Goal: Task Accomplishment & Management: Use online tool/utility

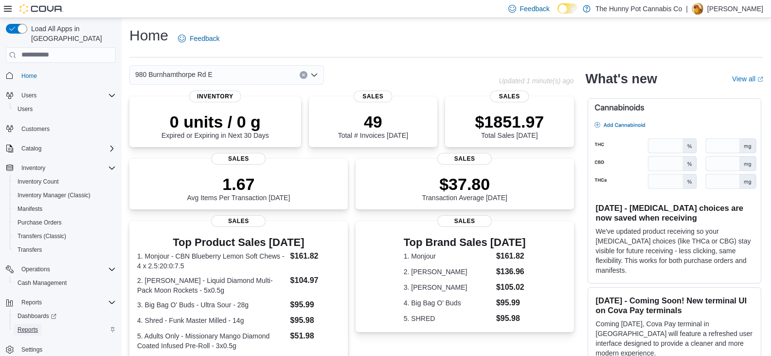
click at [33, 326] on span "Reports" at bounding box center [28, 330] width 20 height 8
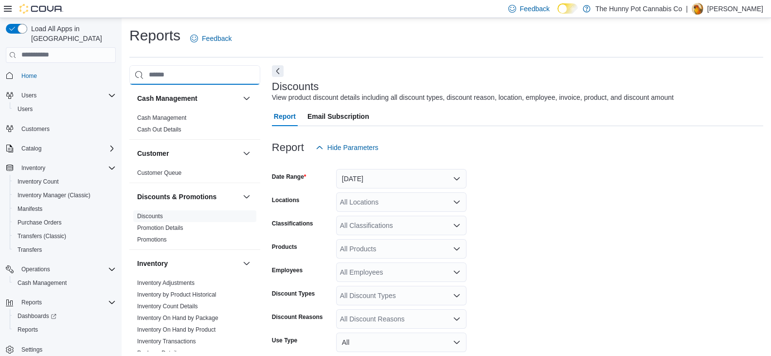
click at [160, 70] on input "search" at bounding box center [194, 74] width 131 height 19
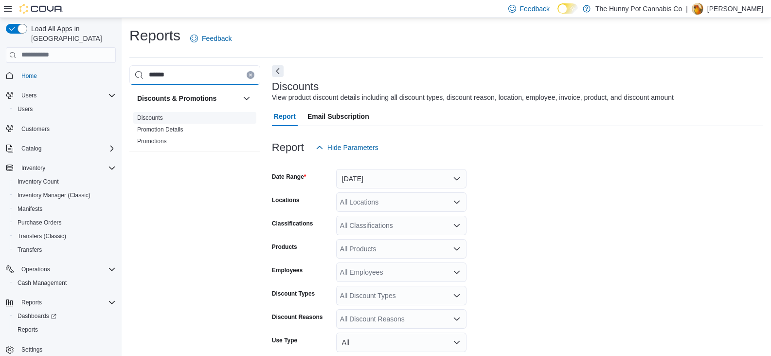
type input "******"
click at [146, 117] on link "Discounts" at bounding box center [150, 117] width 26 height 7
click at [393, 175] on button "Yesterday" at bounding box center [401, 178] width 130 height 19
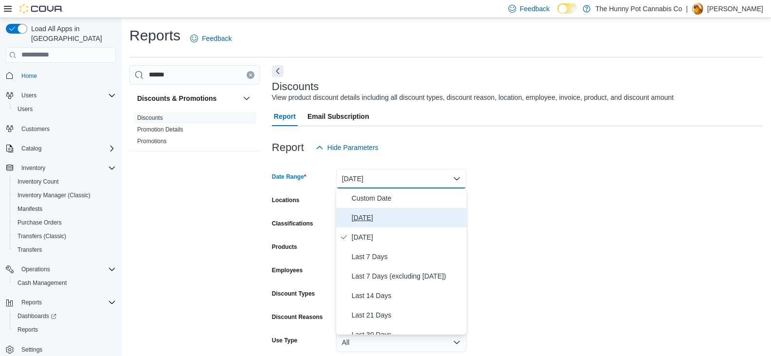
click at [382, 218] on span "Today" at bounding box center [407, 218] width 111 height 12
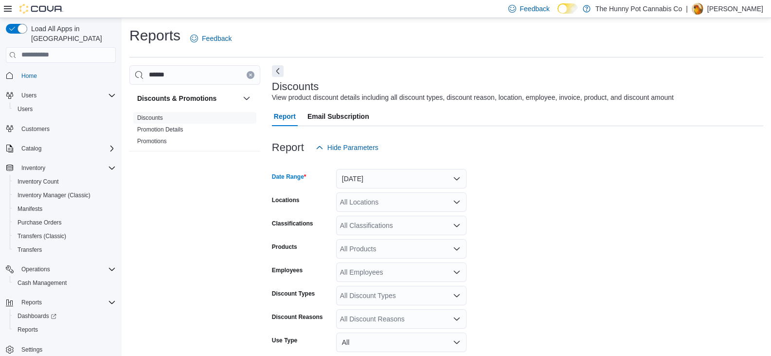
click at [526, 223] on form "Date Range Today Locations All Locations Classifications All Classifications Pr…" at bounding box center [517, 291] width 491 height 269
click at [426, 201] on div "All Locations" at bounding box center [401, 201] width 130 height 19
type input "***"
click at [415, 224] on button "980 Burnhamthorpe Rd E" at bounding box center [401, 219] width 130 height 14
click at [604, 217] on form "Date Range Today Locations 980 Burnhamthorpe Rd E Classifications All Classific…" at bounding box center [517, 291] width 491 height 269
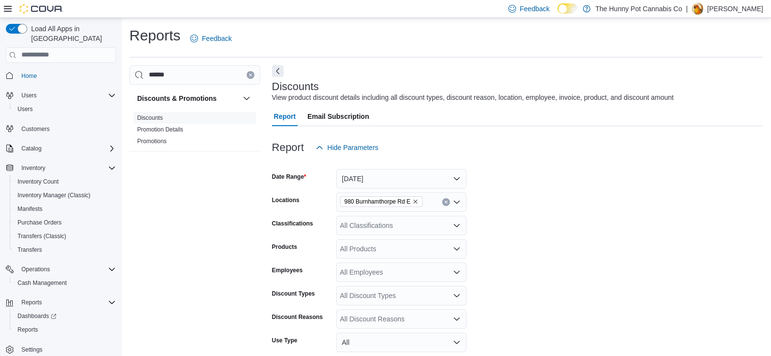
scroll to position [90, 0]
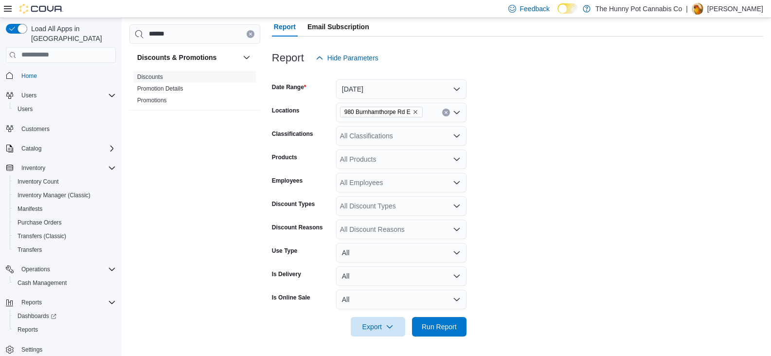
click at [381, 229] on div "All Discount Reasons" at bounding box center [401, 228] width 130 height 19
type input "*******"
click at [369, 241] on span "Bundles" at bounding box center [401, 246] width 119 height 10
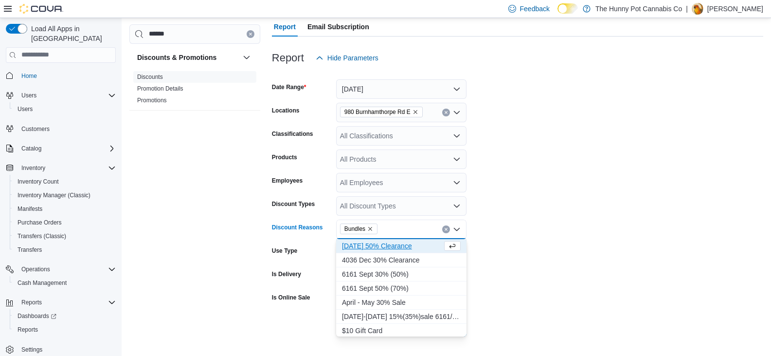
click at [583, 318] on form "Date Range Today Locations 980 Burnhamthorpe Rd E Classifications All Classific…" at bounding box center [517, 202] width 491 height 269
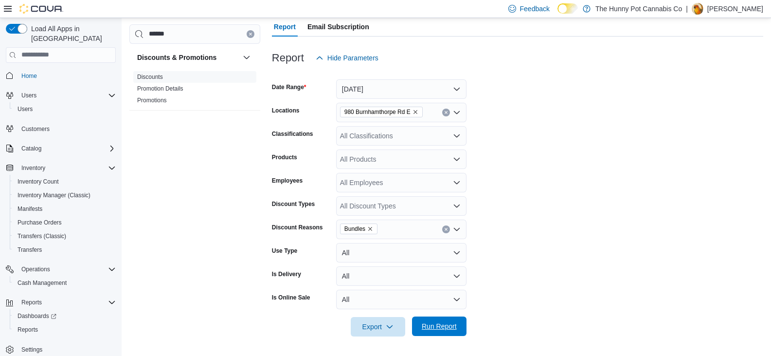
click at [435, 333] on span "Run Report" at bounding box center [439, 325] width 43 height 19
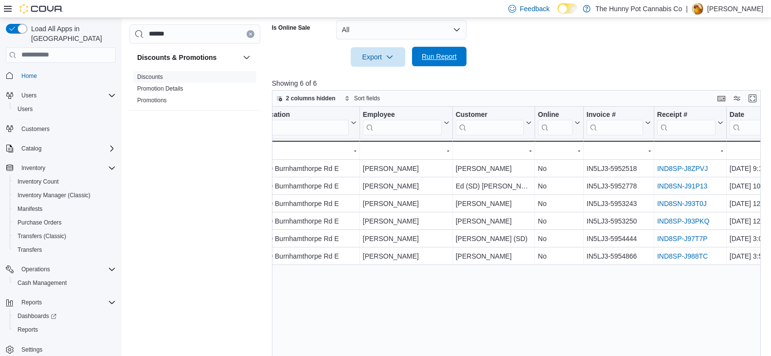
scroll to position [0, 154]
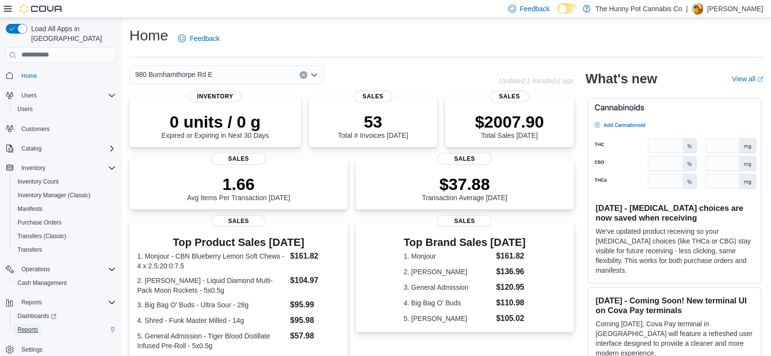
click at [31, 324] on span "Reports" at bounding box center [28, 330] width 20 height 12
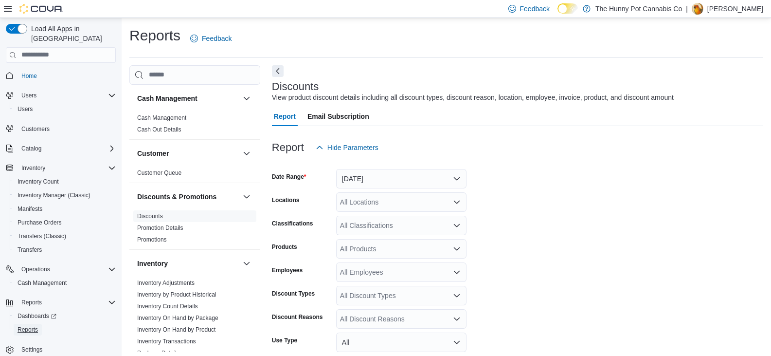
scroll to position [22, 0]
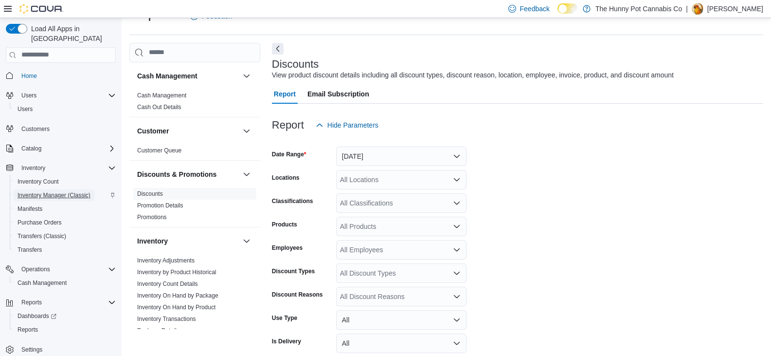
click at [71, 191] on span "Inventory Manager (Classic)" at bounding box center [54, 195] width 73 height 8
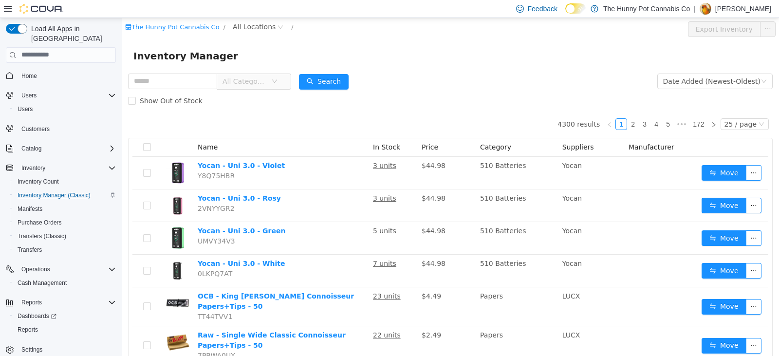
click at [271, 88] on span "All Categories" at bounding box center [246, 80] width 49 height 15
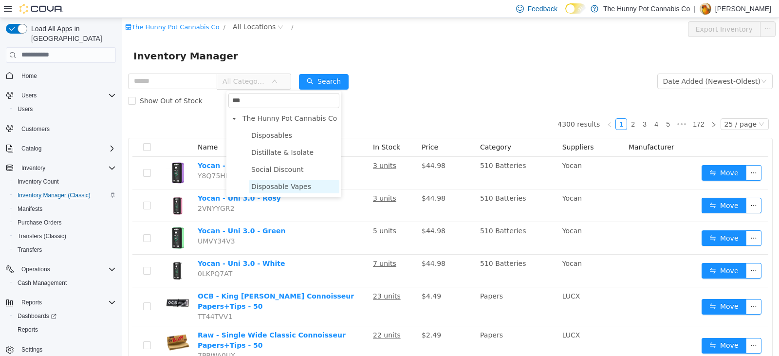
type input "***"
click at [298, 195] on div "*** dis The Hunny Pot Cannabis Co Disposables Distillate & Isolate Social Disco…" at bounding box center [283, 144] width 115 height 106
click at [292, 189] on span "Disposable Vapes" at bounding box center [281, 186] width 60 height 8
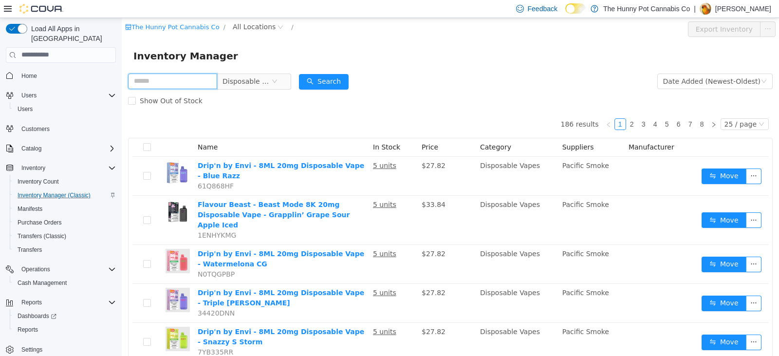
click at [174, 79] on input "text" at bounding box center [172, 81] width 89 height 16
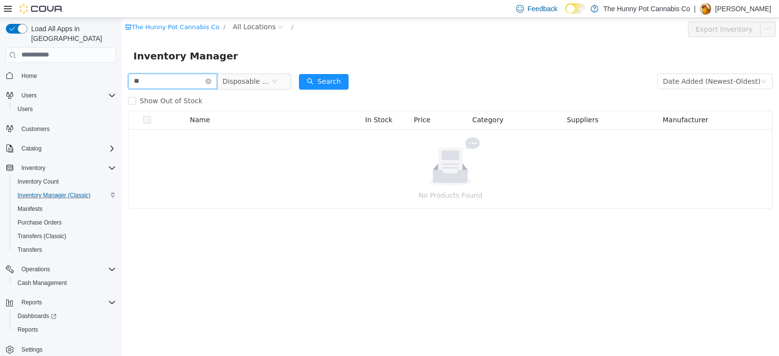
type input "*"
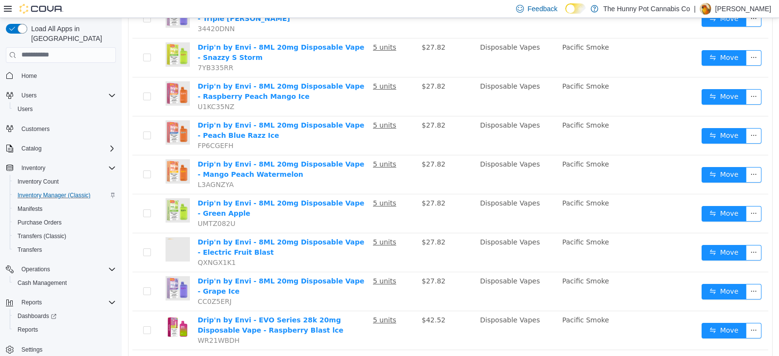
scroll to position [117, 0]
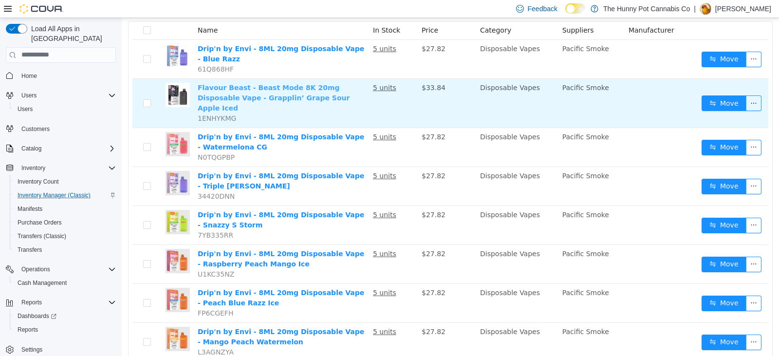
click at [249, 100] on link "Flavour Beast - Beast Mode 8K 20mg Disposable Vape - Grapplin’ Grape Sour Apple…" at bounding box center [274, 97] width 152 height 28
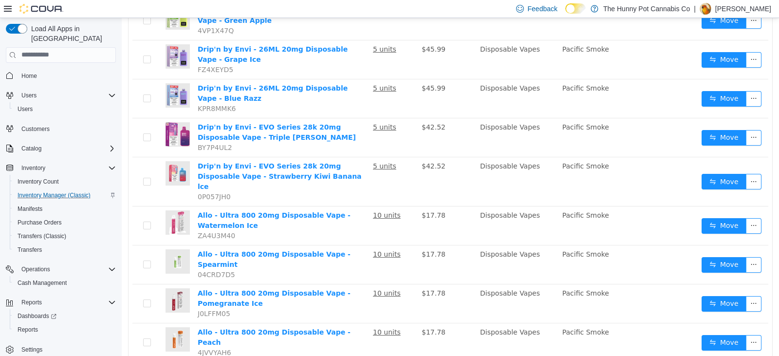
scroll to position [789, 0]
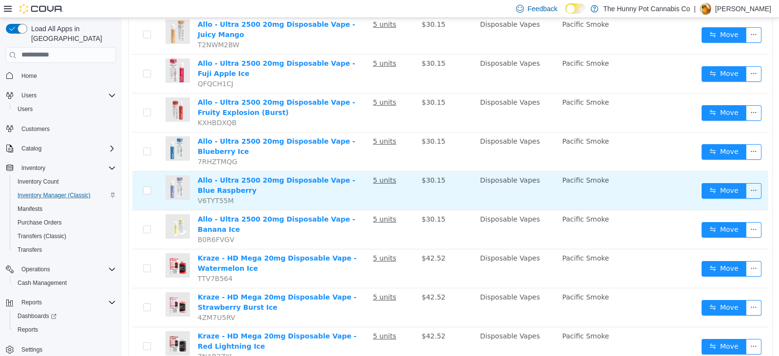
scroll to position [721, 0]
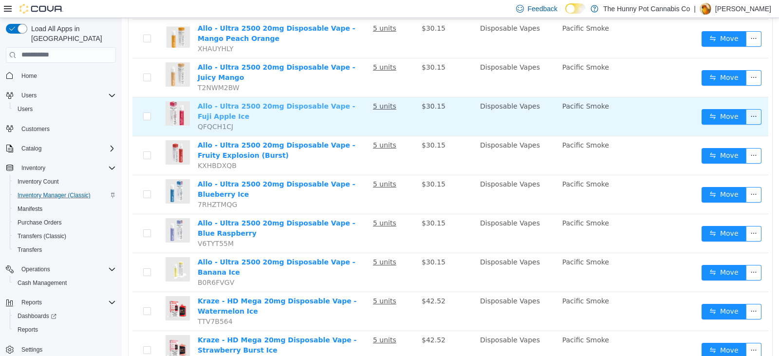
click at [253, 102] on link "Allo - Ultra 2500 20mg Disposable Vape - Fuji Apple Ice" at bounding box center [277, 111] width 158 height 18
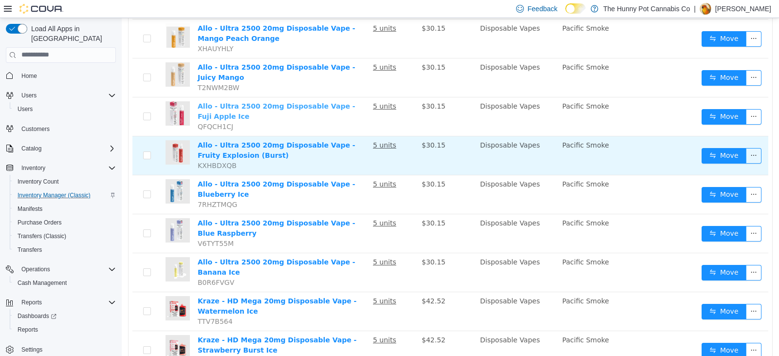
scroll to position [764, 0]
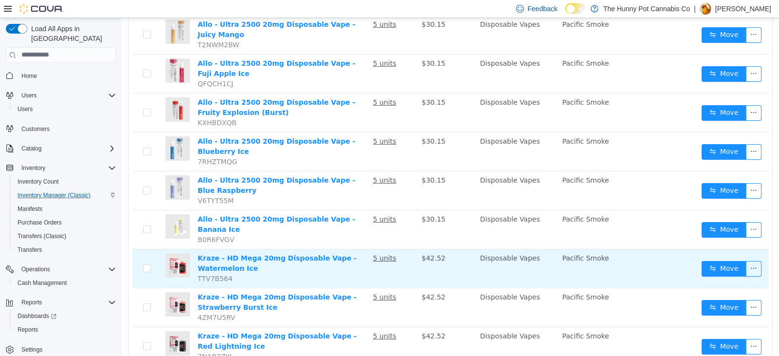
click at [286, 249] on td "Kraze - HD Mega 20mg Disposable Vape - Watermelon Ice TTV7B564" at bounding box center [281, 268] width 175 height 39
click at [275, 254] on link "Kraze - HD Mega 20mg Disposable Vape - Watermelon Ice" at bounding box center [277, 263] width 159 height 18
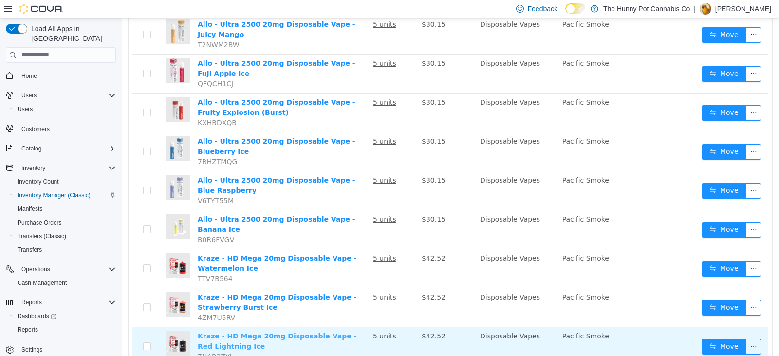
click at [307, 331] on link "Kraze - HD Mega 20mg Disposable Vape - Red Lightning Ice" at bounding box center [277, 340] width 159 height 18
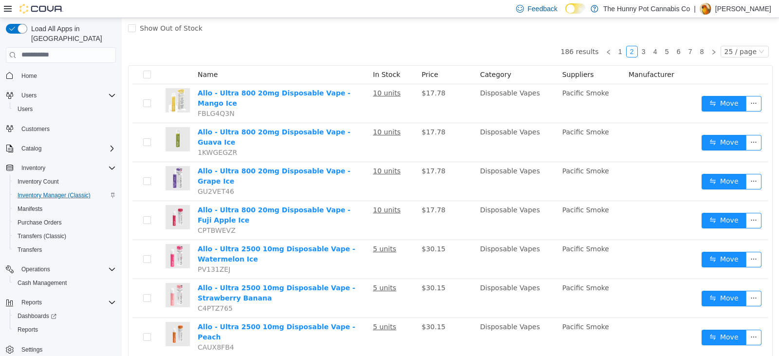
scroll to position [0, 0]
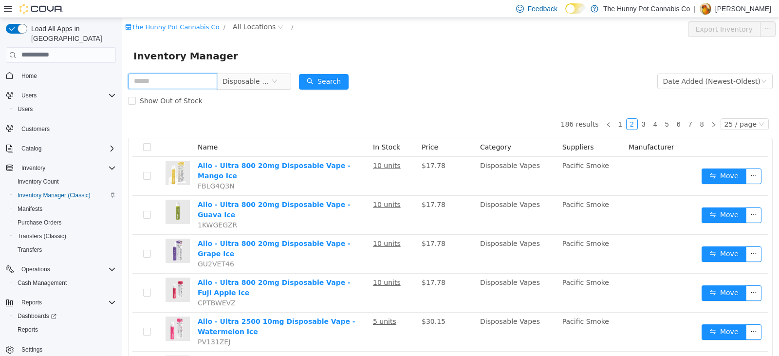
click at [153, 86] on input "text" at bounding box center [172, 81] width 89 height 16
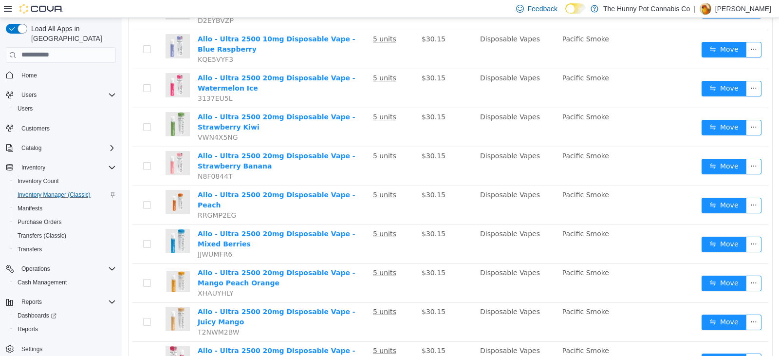
scroll to position [762, 0]
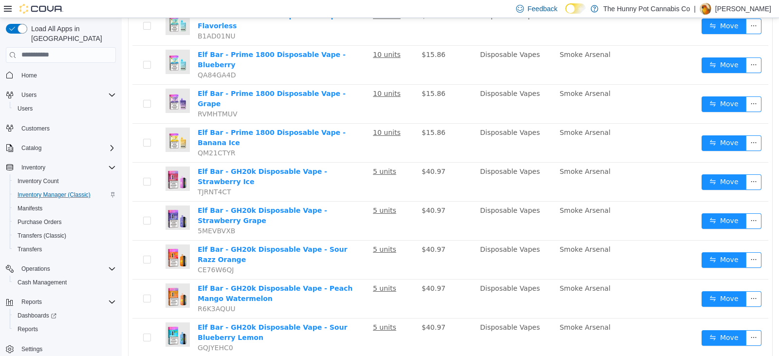
scroll to position [682, 0]
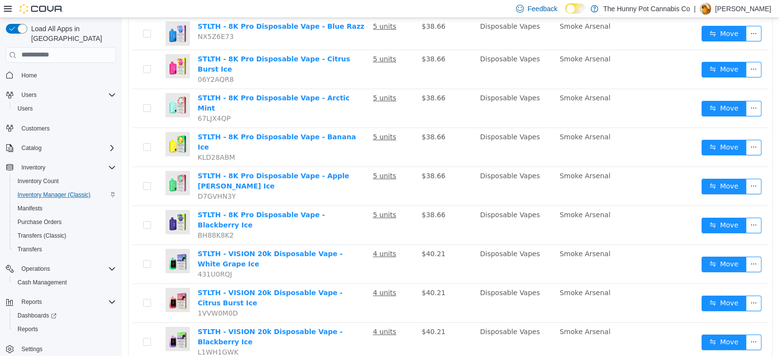
scroll to position [561, 0]
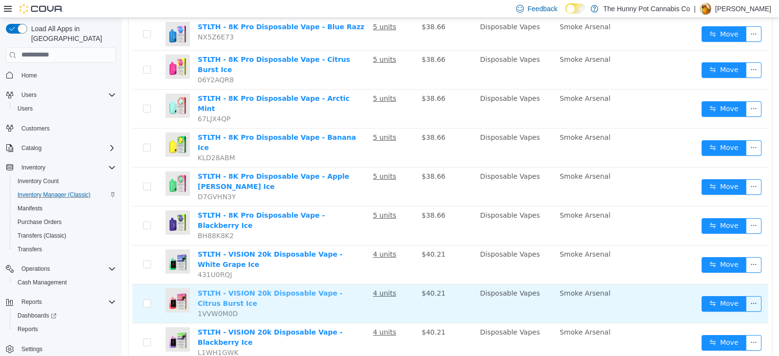
click at [302, 289] on link "STLTH - VISION 20k Disposable Vape - Citrus Burst Ice" at bounding box center [270, 298] width 145 height 18
click at [309, 289] on link "STLTH - VISION 20k Disposable Vape - Citrus Burst Ice" at bounding box center [270, 298] width 145 height 18
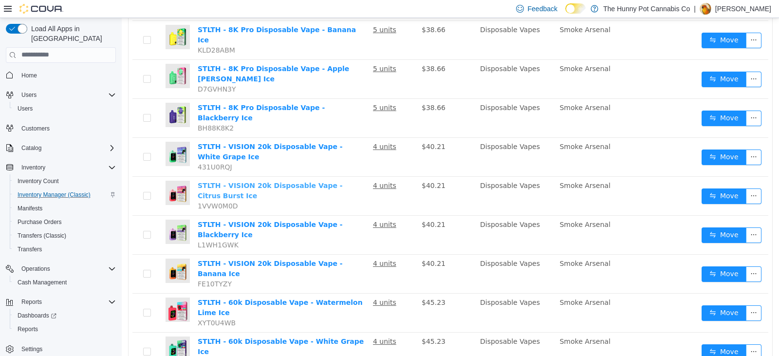
scroll to position [669, 0]
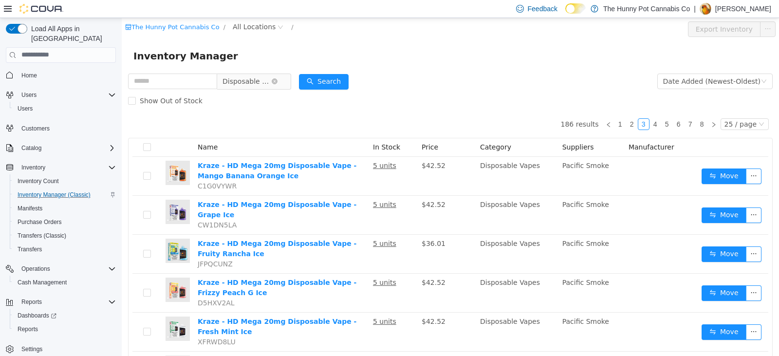
click at [256, 88] on span "Disposable Vapes" at bounding box center [246, 80] width 49 height 15
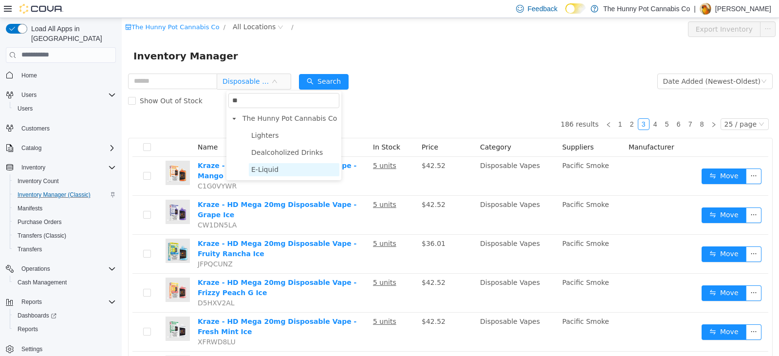
type input "**"
click at [274, 169] on span "E-Liquid" at bounding box center [264, 169] width 27 height 8
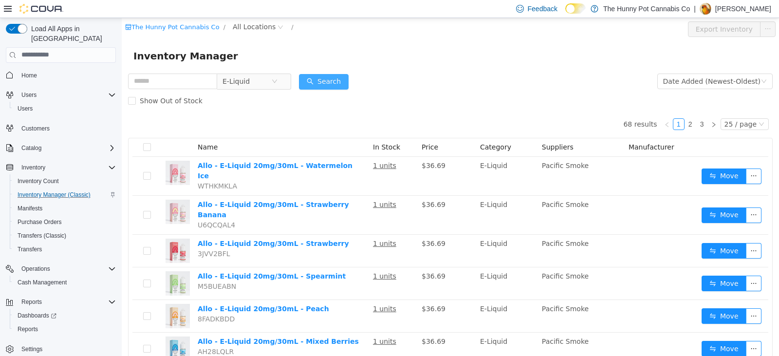
click at [326, 79] on button "Search" at bounding box center [324, 81] width 50 height 16
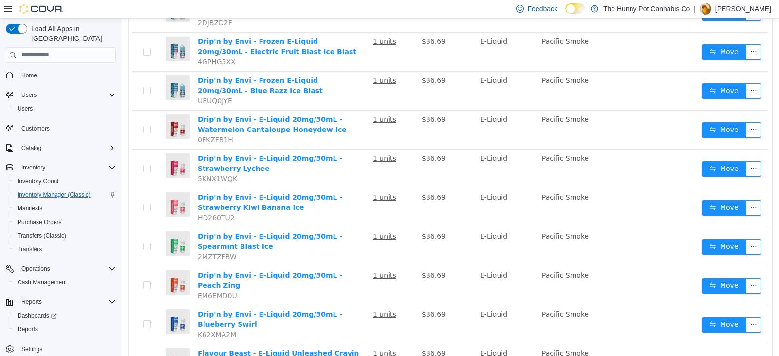
scroll to position [722, 0]
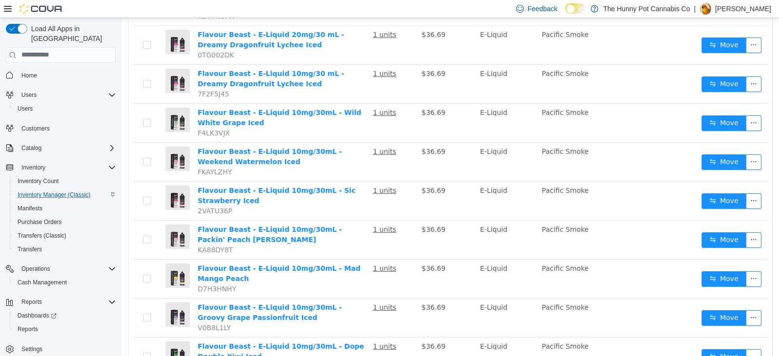
scroll to position [796, 0]
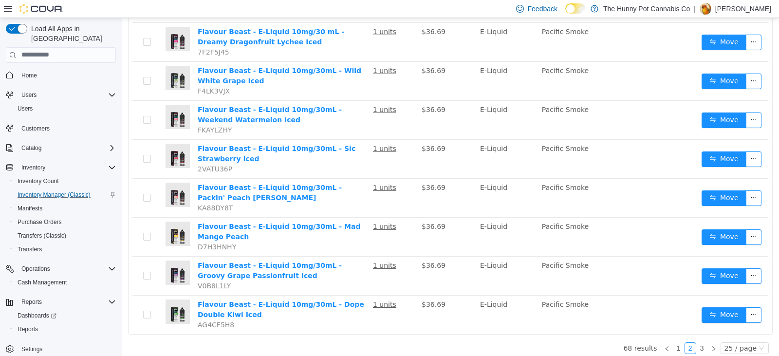
click at [184, 143] on img at bounding box center [177, 155] width 24 height 24
click at [696, 343] on link "3" at bounding box center [701, 347] width 11 height 11
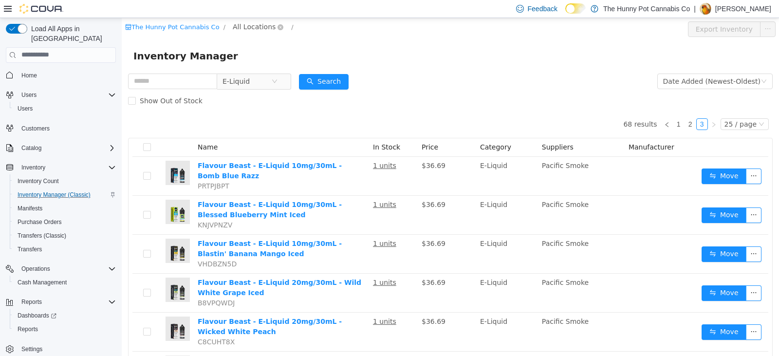
click at [250, 21] on span "All Locations" at bounding box center [254, 26] width 43 height 11
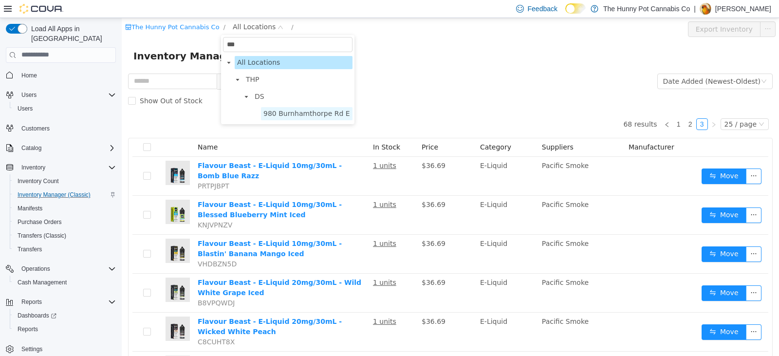
type input "***"
click at [289, 117] on span "980 Burnhamthorpe Rd E" at bounding box center [306, 113] width 87 height 8
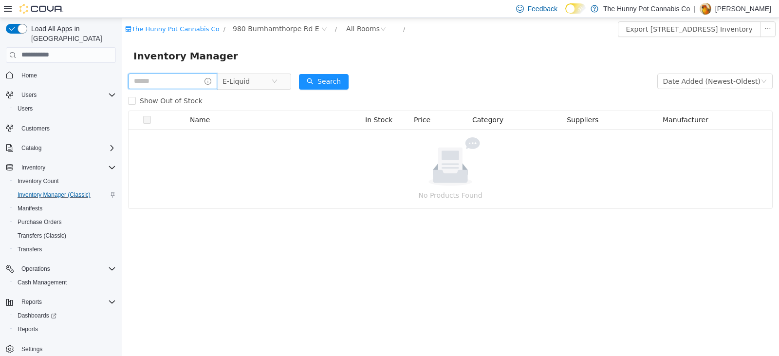
click at [181, 82] on input "text" at bounding box center [172, 81] width 89 height 16
type input "******"
click at [253, 77] on span "E-Liquid" at bounding box center [245, 80] width 27 height 15
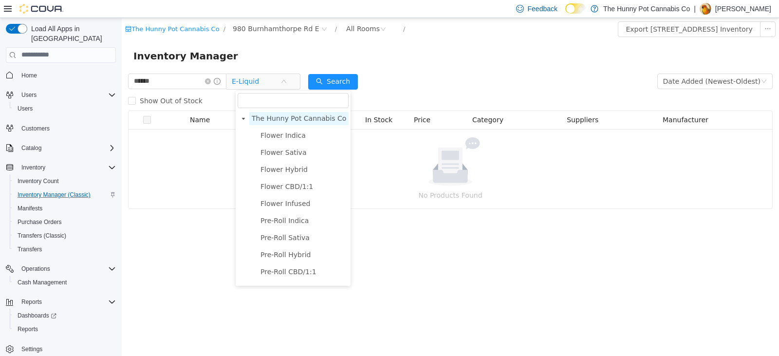
click at [307, 122] on span "The Hunny Pot Cannabis Co" at bounding box center [299, 118] width 94 height 8
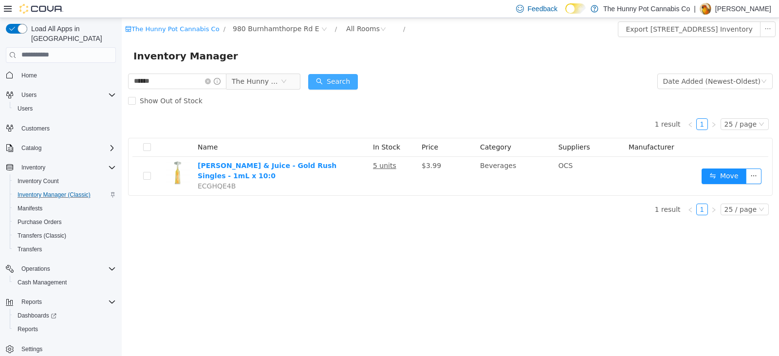
click at [353, 79] on button "Search" at bounding box center [333, 81] width 50 height 16
click at [175, 86] on input "******" at bounding box center [177, 81] width 98 height 16
type input "*******"
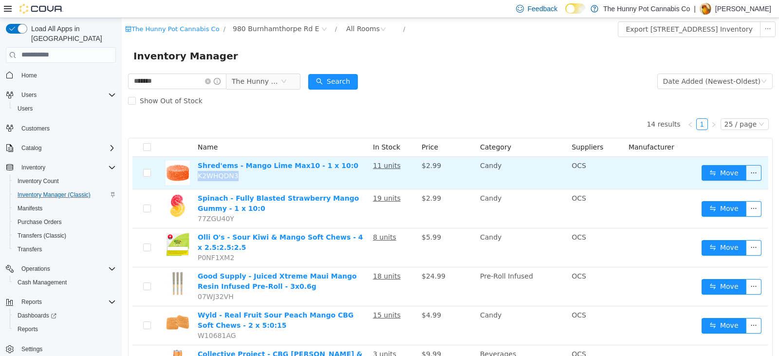
drag, startPoint x: 240, startPoint y: 178, endPoint x: 197, endPoint y: 180, distance: 43.8
click at [197, 180] on td "Shred'ems - Mango Lime Max10 - 1 x 10:0 K2WHQDN3" at bounding box center [281, 172] width 175 height 33
copy span "K2WHQDN3"
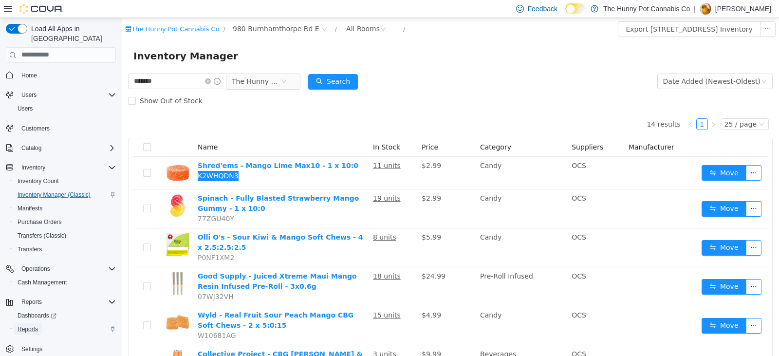
click at [36, 325] on span "Reports" at bounding box center [28, 329] width 20 height 8
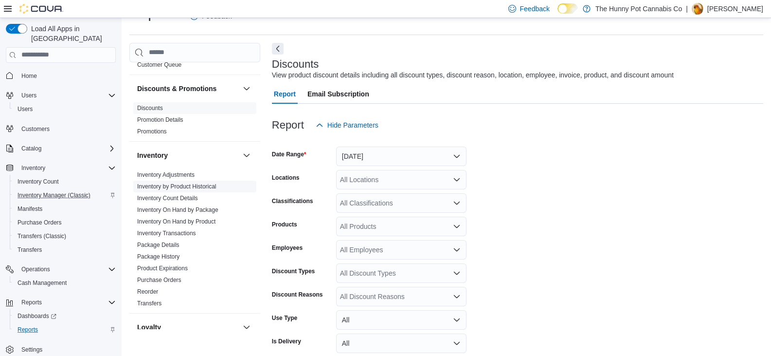
scroll to position [86, 0]
click at [188, 233] on link "Inventory Transactions" at bounding box center [166, 232] width 59 height 7
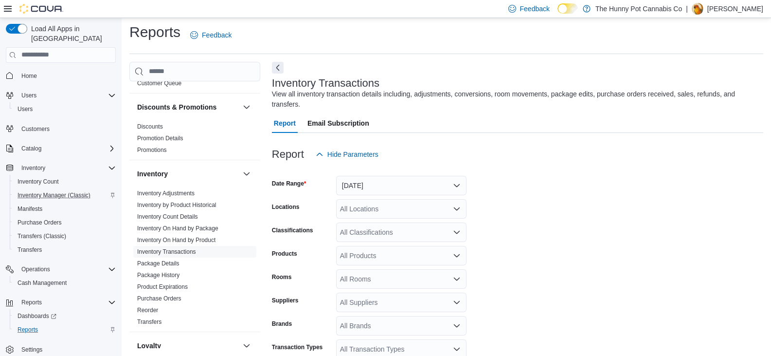
scroll to position [22, 0]
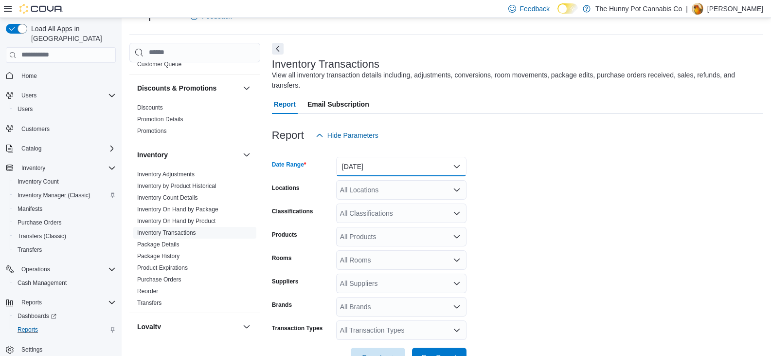
click at [396, 157] on button "Yesterday" at bounding box center [401, 166] width 130 height 19
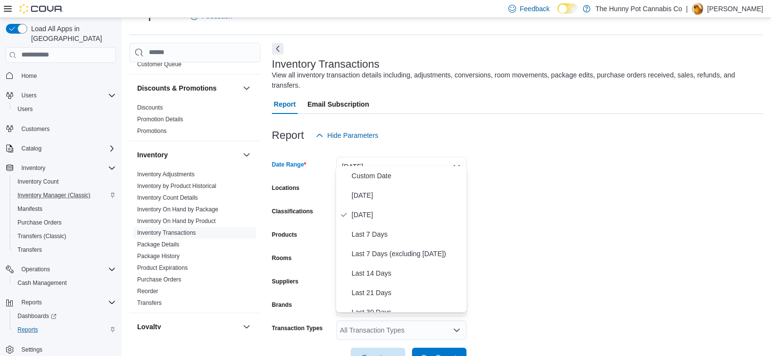
click at [425, 126] on div "Report Hide Parameters" at bounding box center [517, 135] width 491 height 19
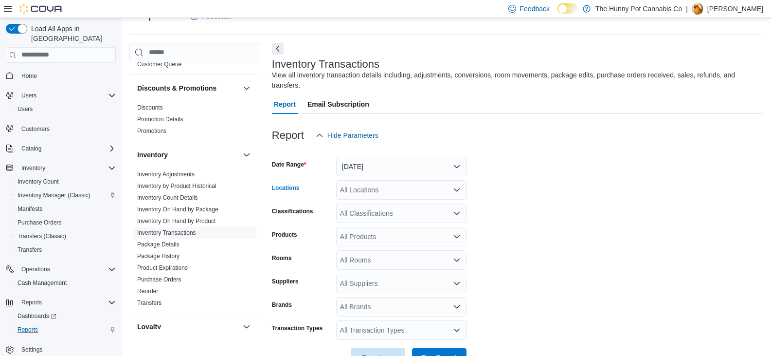
click at [386, 180] on div "All Locations" at bounding box center [401, 189] width 130 height 19
type input "***"
click at [406, 192] on span "980 Burnhamthorpe Rd E" at bounding box center [405, 196] width 77 height 10
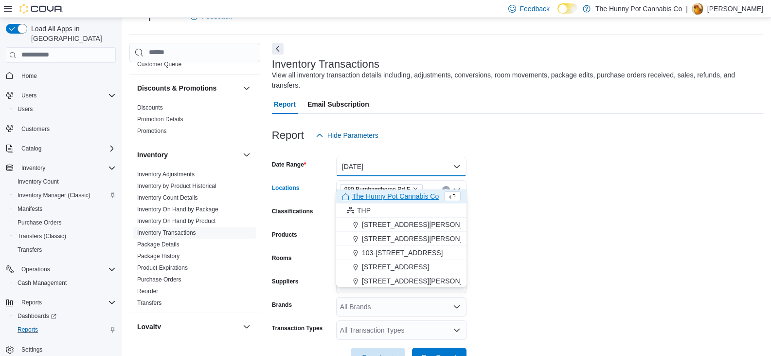
click at [425, 159] on button "Yesterday" at bounding box center [401, 166] width 130 height 19
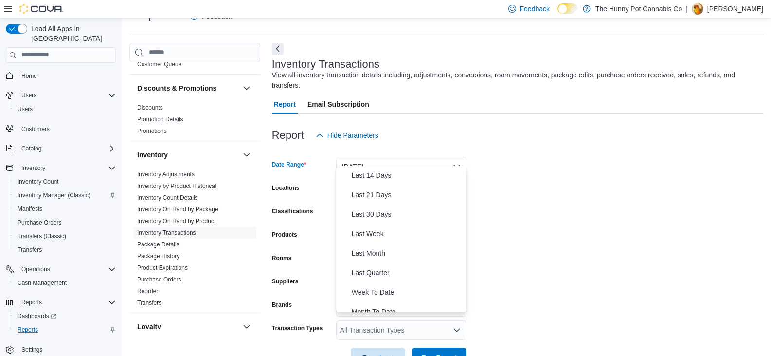
scroll to position [146, 0]
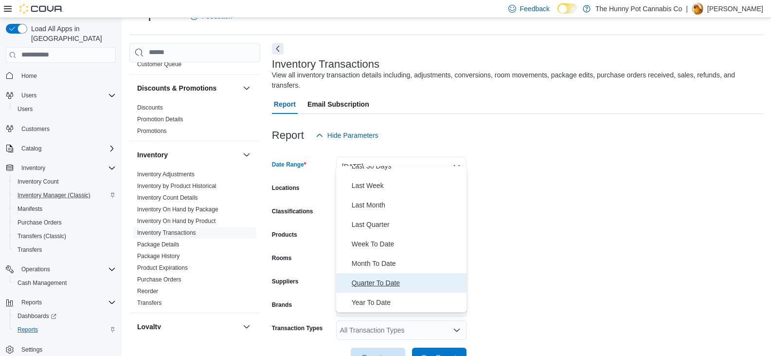
click at [403, 283] on span "Quarter To Date" at bounding box center [407, 283] width 111 height 12
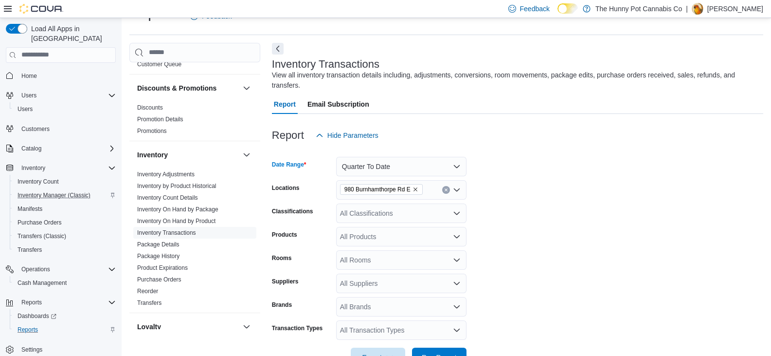
click at [570, 213] on form "Date Range Quarter To Date Locations 980 Burnhamthorpe Rd E Classifications All…" at bounding box center [517, 256] width 491 height 222
click at [392, 228] on div "All Products" at bounding box center [401, 236] width 130 height 19
paste input "********"
type input "********"
click at [397, 242] on div "Shred'ems - Man...ax10 - 1 x 10:0" at bounding box center [401, 243] width 119 height 10
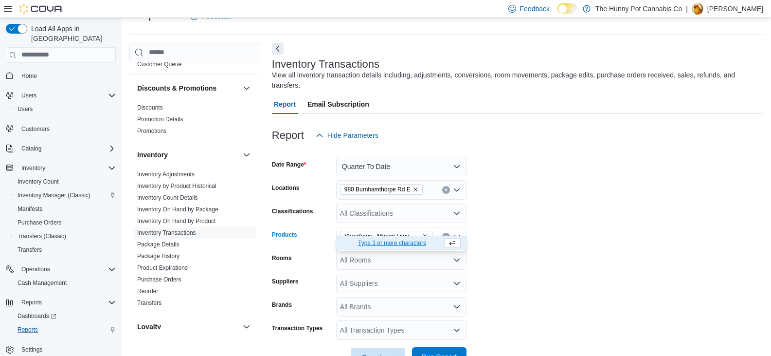
click at [443, 352] on span "Run Report" at bounding box center [439, 357] width 35 height 10
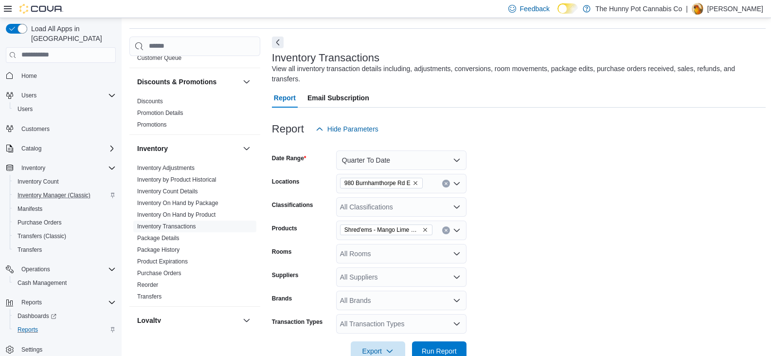
scroll to position [28, 0]
click at [413, 155] on button "Quarter To Date" at bounding box center [401, 160] width 130 height 19
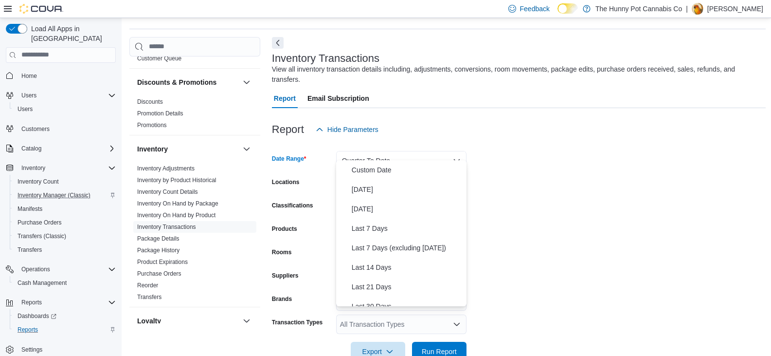
scroll to position [146, 0]
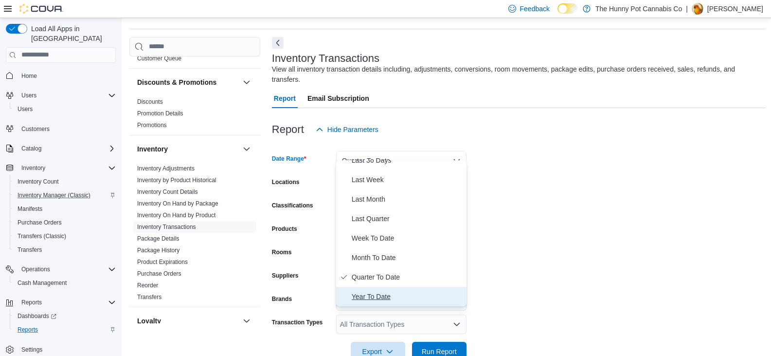
click at [402, 301] on span "Year To Date" at bounding box center [407, 297] width 111 height 12
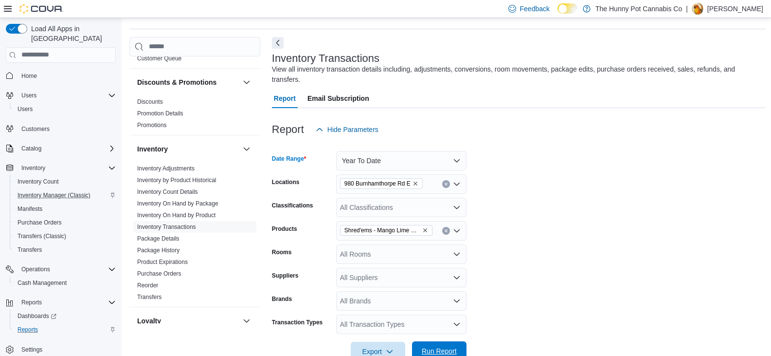
click at [438, 346] on span "Run Report" at bounding box center [439, 351] width 35 height 10
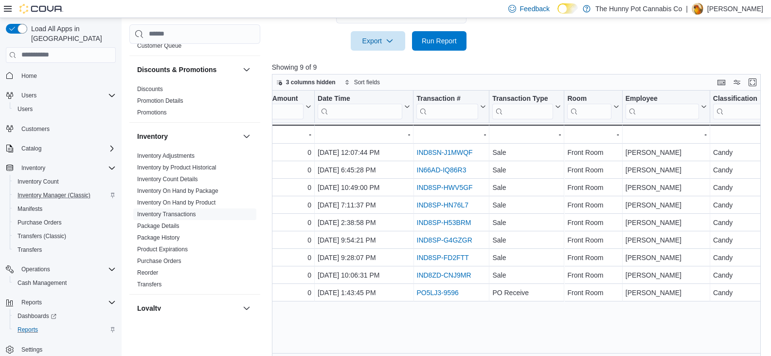
scroll to position [0, 415]
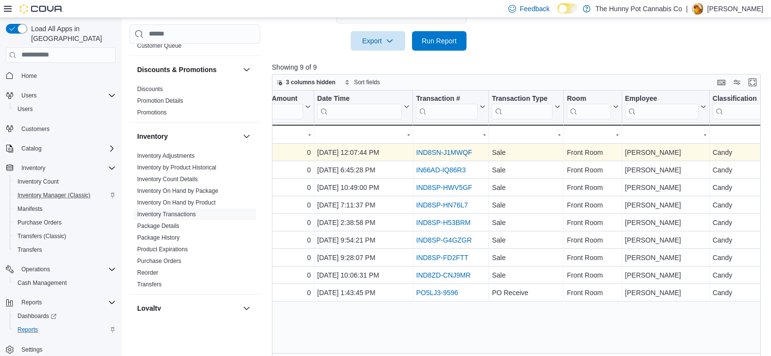
drag, startPoint x: 472, startPoint y: 267, endPoint x: 380, endPoint y: 145, distance: 152.5
click at [380, 145] on div "Location Click to view column header actions Package Id Click to view column he…" at bounding box center [469, 196] width 1224 height 211
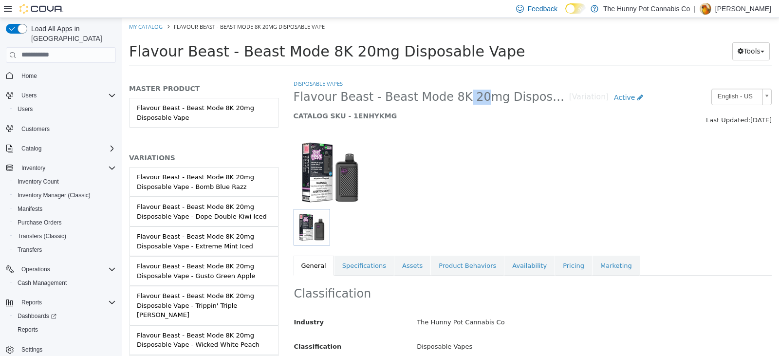
drag, startPoint x: 442, startPoint y: 98, endPoint x: 461, endPoint y: 98, distance: 19.0
click at [461, 98] on span "Flavour Beast - Beast Mode 8K 20mg Disposable Vape - Grapplin’ Grape Sour Apple…" at bounding box center [430, 96] width 275 height 15
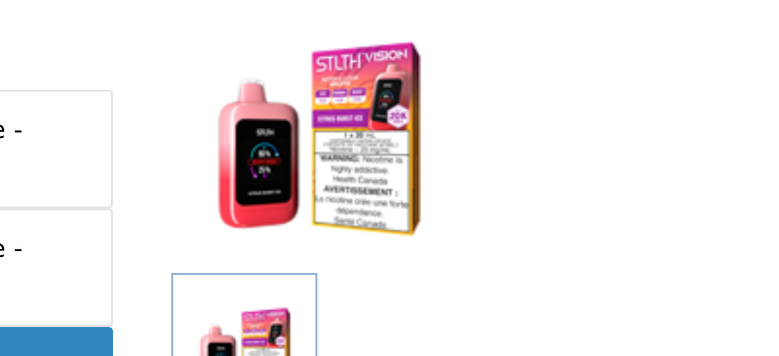
scroll to position [5, 0]
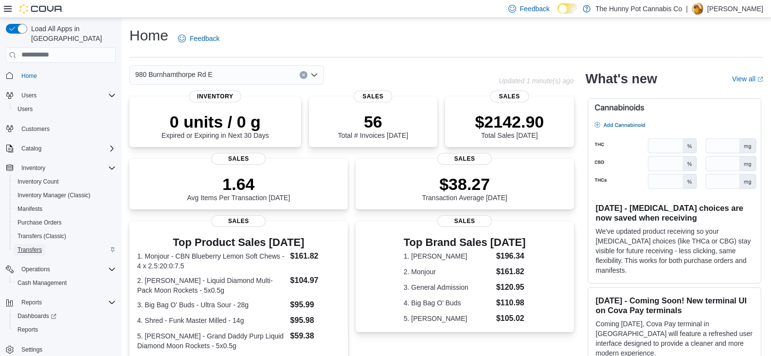
click at [42, 244] on link "Transfers" at bounding box center [30, 250] width 32 height 12
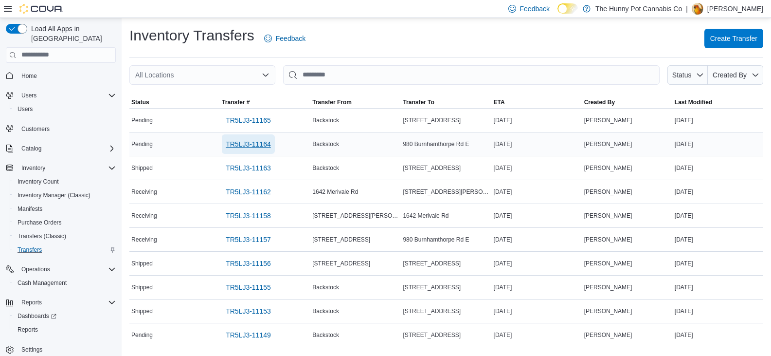
click at [252, 145] on span "TR5LJ3-11164" at bounding box center [248, 144] width 45 height 10
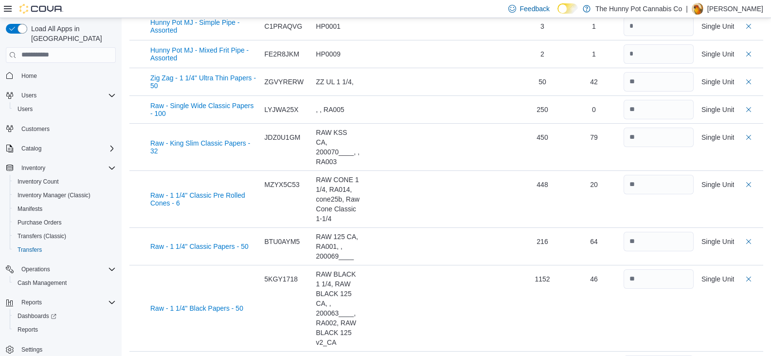
scroll to position [290, 0]
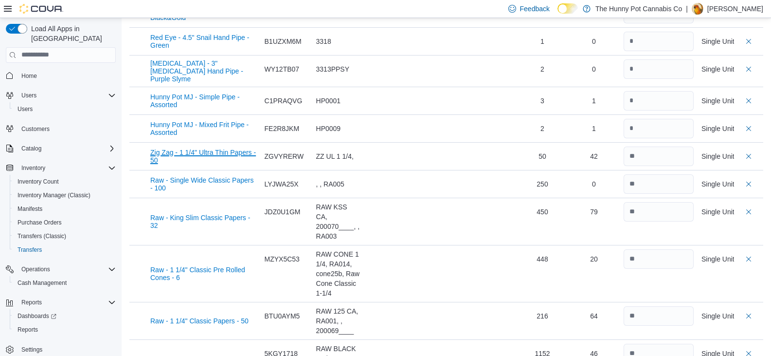
click at [252, 148] on button "Zig Zag - 1 1/4" Ultra Thin Papers - 50" at bounding box center [203, 156] width 107 height 16
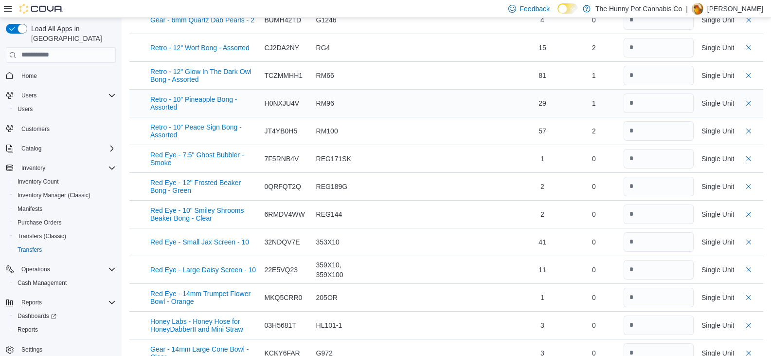
scroll to position [1075, 0]
